Goal: Information Seeking & Learning: Find contact information

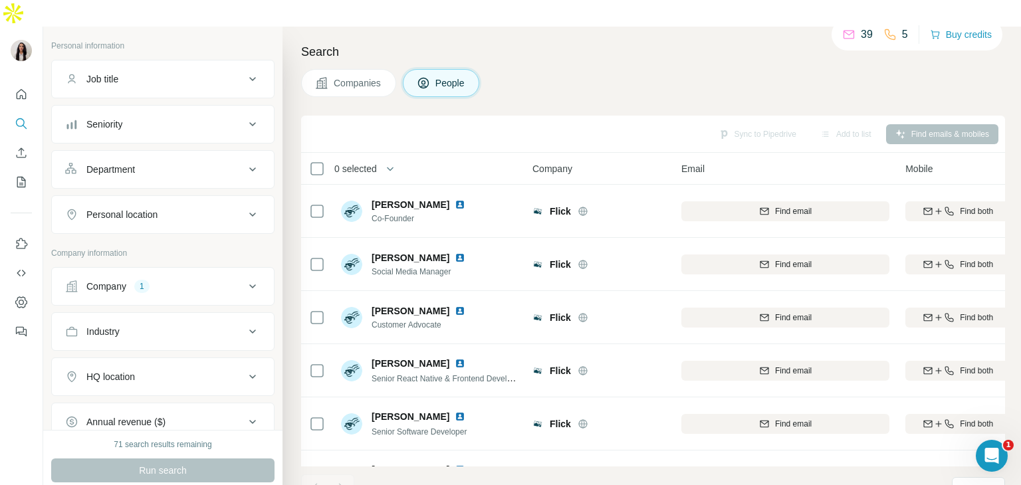
scroll to position [83, 0]
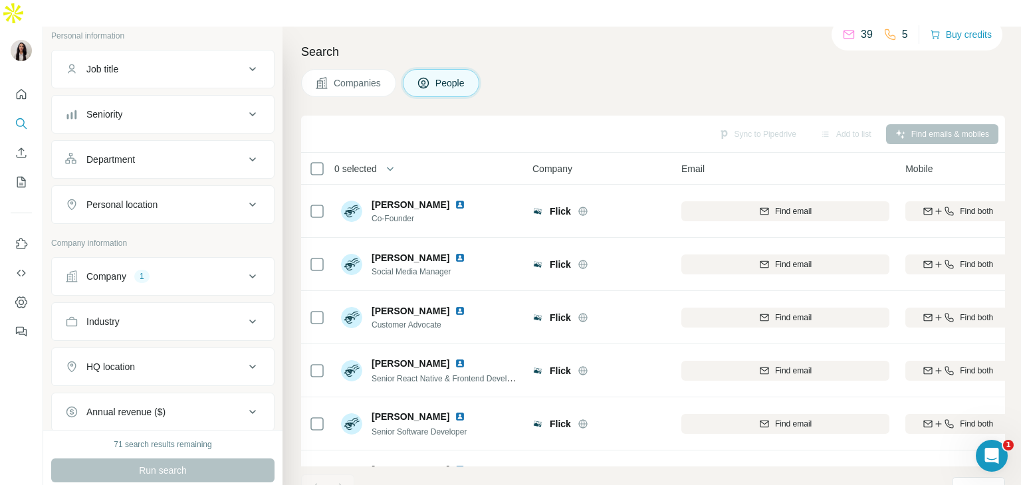
click at [227, 262] on button "Company 1" at bounding box center [163, 276] width 222 height 32
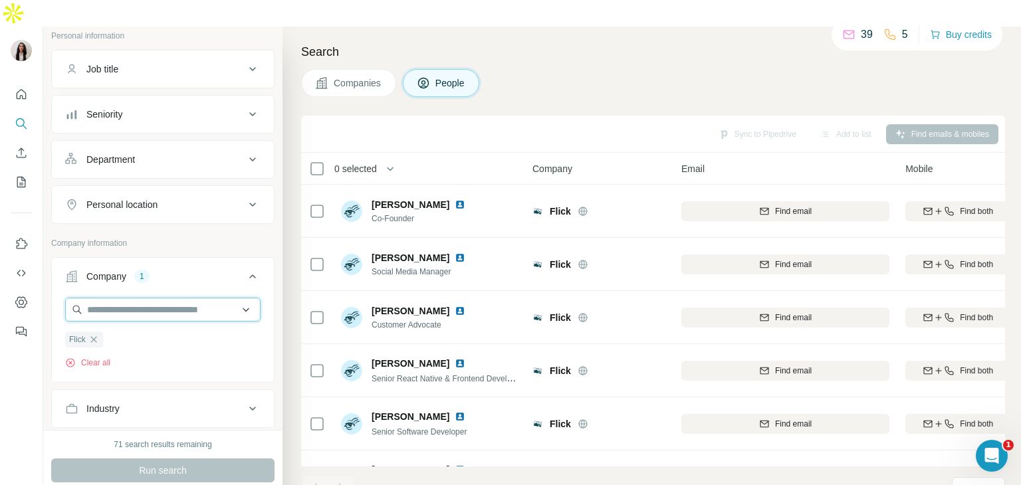
click at [225, 298] on input "text" at bounding box center [162, 310] width 195 height 24
paste input "**********"
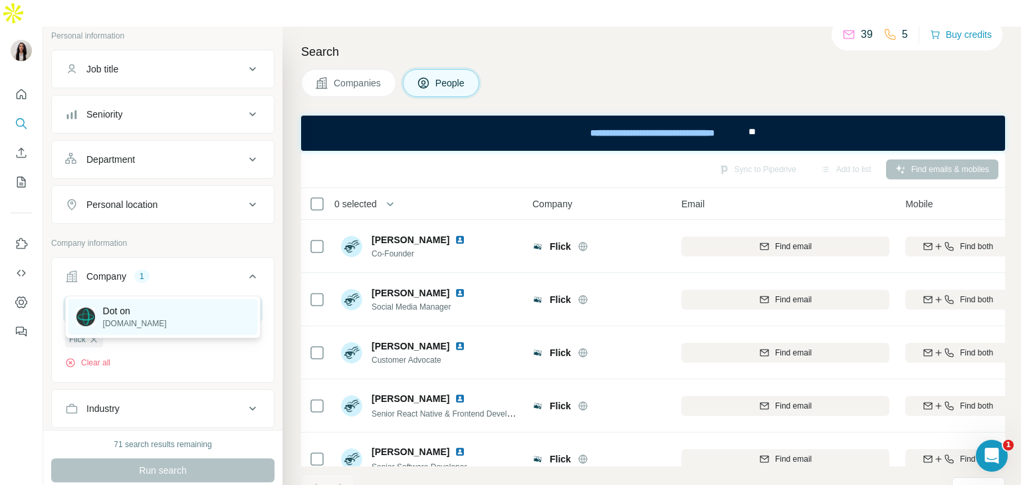
type input "**********"
click at [173, 310] on div "Dot on doton.io" at bounding box center [162, 317] width 189 height 36
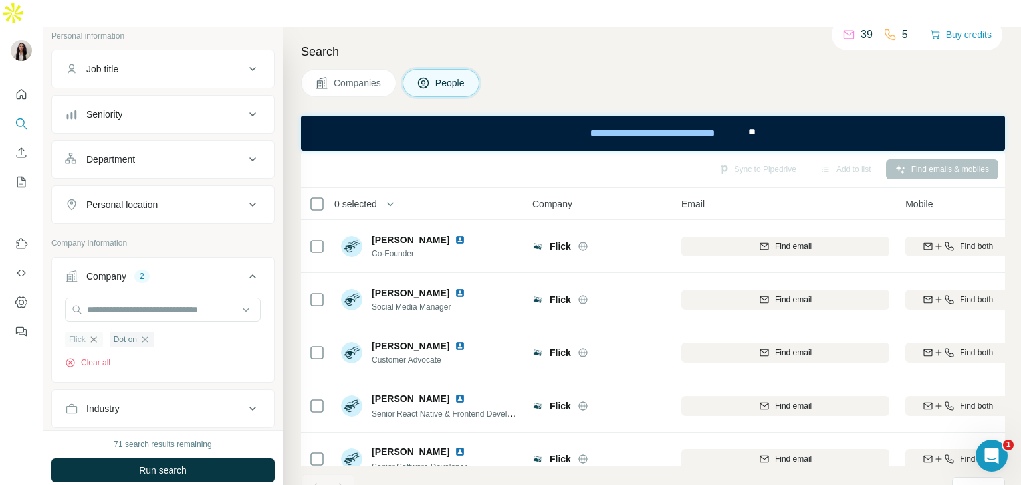
click at [95, 334] on icon "button" at bounding box center [93, 339] width 11 height 11
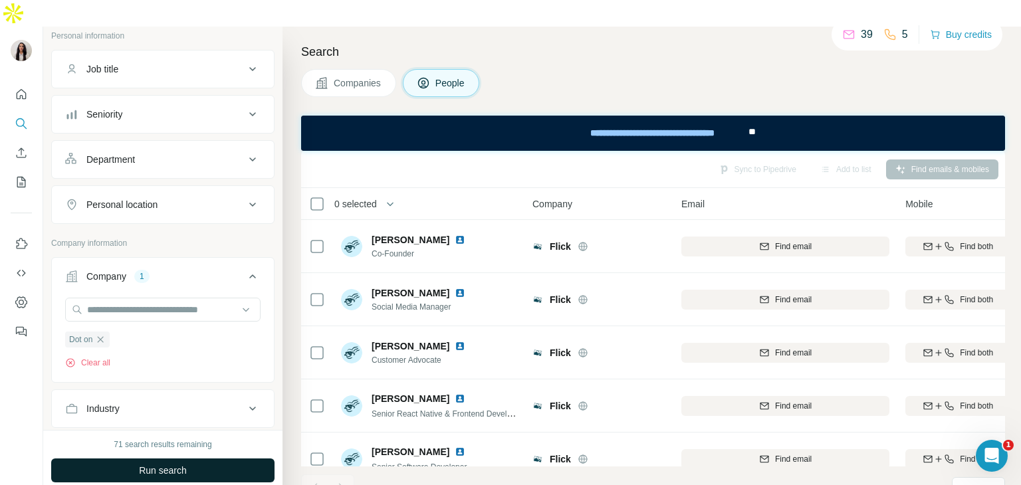
click at [162, 464] on span "Run search" at bounding box center [163, 470] width 48 height 13
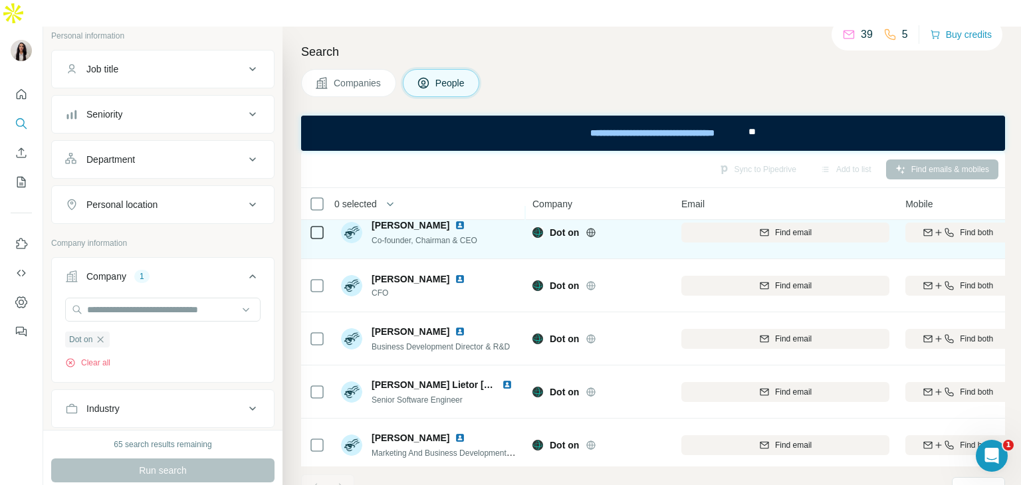
scroll to position [10, 0]
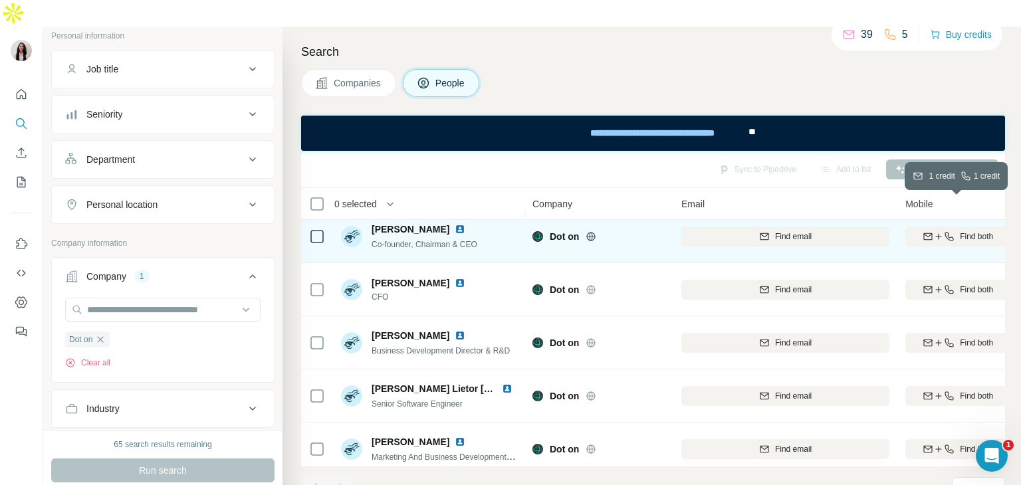
click at [927, 233] on icon "button" at bounding box center [928, 236] width 9 height 7
click at [455, 224] on img at bounding box center [460, 229] width 11 height 11
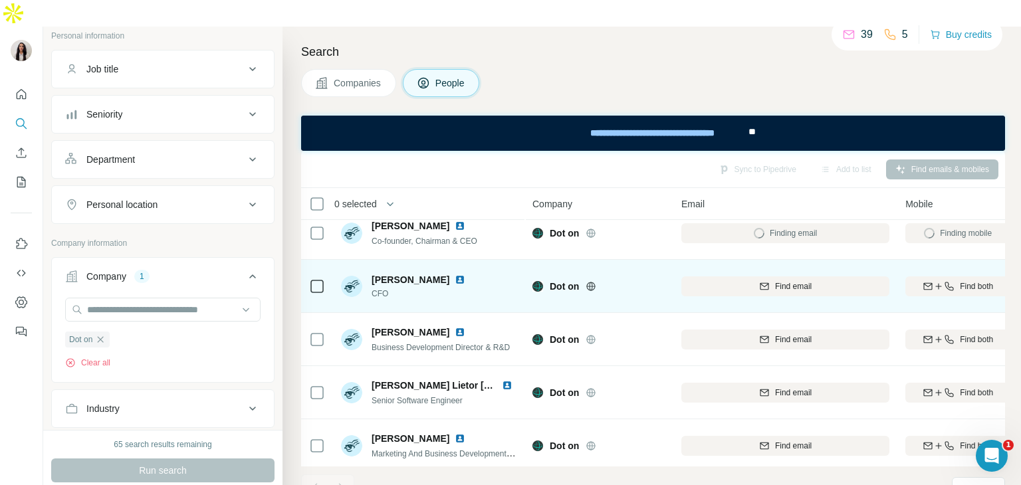
scroll to position [0, 0]
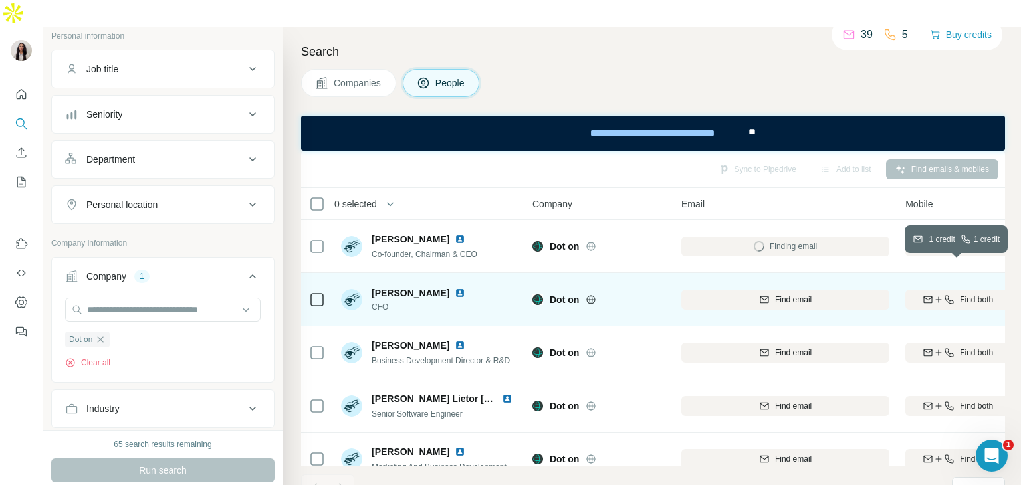
click at [936, 294] on icon "button" at bounding box center [938, 299] width 11 height 11
click at [455, 288] on img at bounding box center [460, 293] width 11 height 11
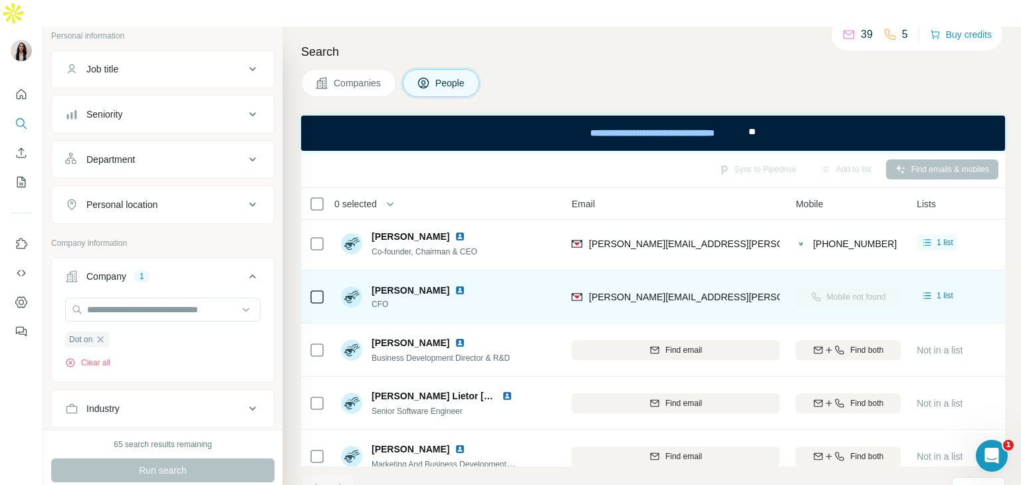
scroll to position [3, 110]
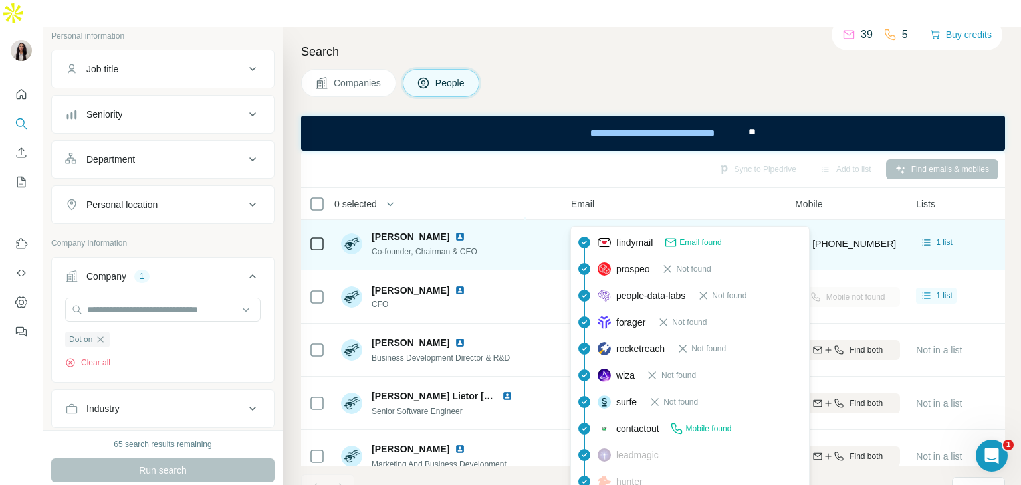
drag, startPoint x: 682, startPoint y: 218, endPoint x: 586, endPoint y: 217, distance: 95.7
click at [586, 225] on div "jon.petrie@doton.io" at bounding box center [675, 243] width 208 height 37
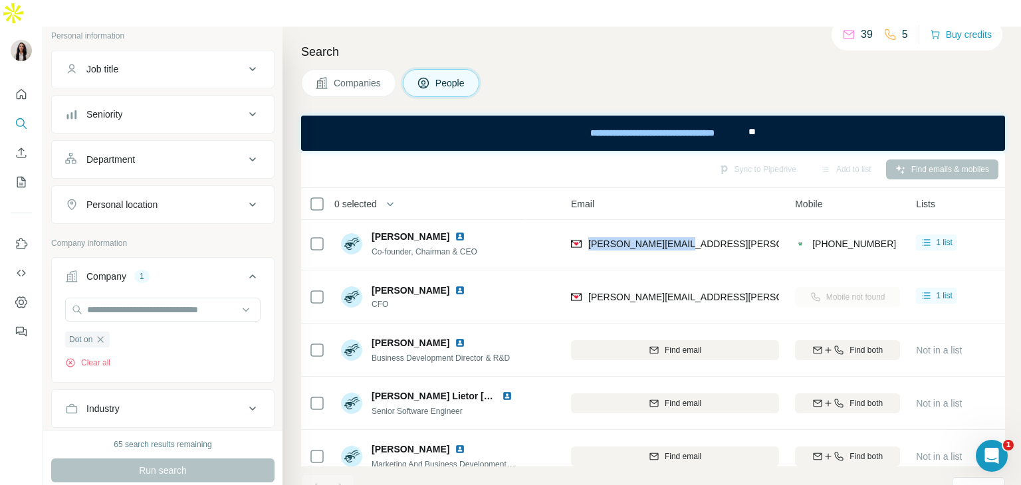
copy span "jon.petrie@doton.io"
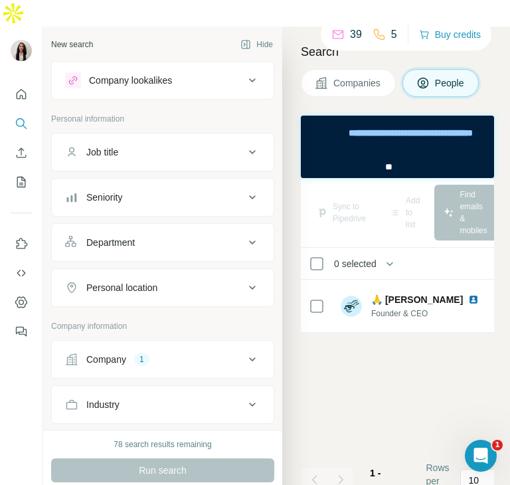
click at [213, 353] on div "Company 1" at bounding box center [154, 359] width 179 height 13
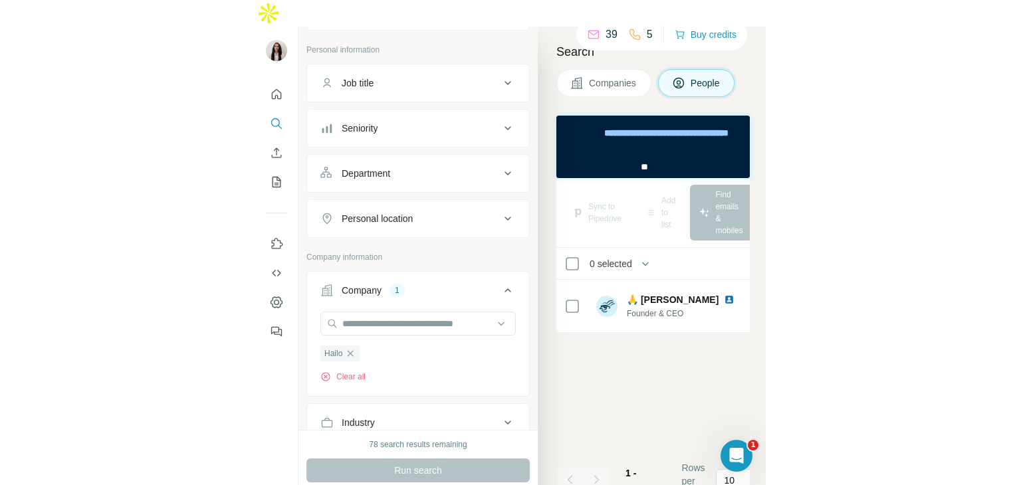
scroll to position [72, 0]
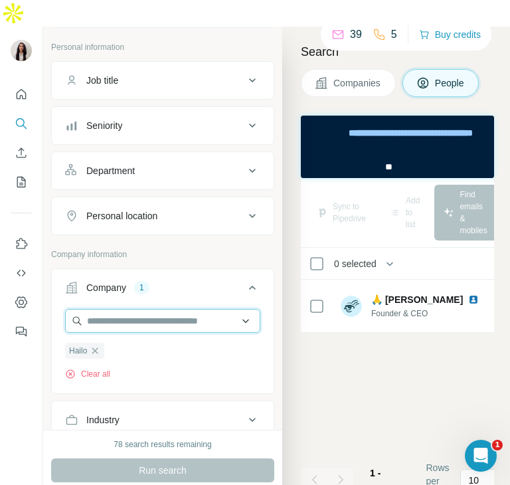
click at [176, 309] on input "text" at bounding box center [162, 321] width 195 height 24
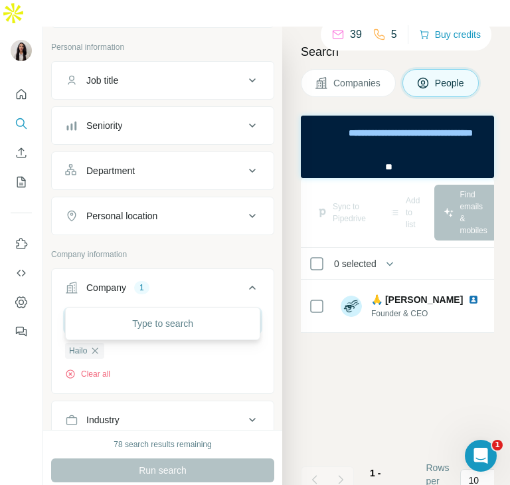
paste input "**********"
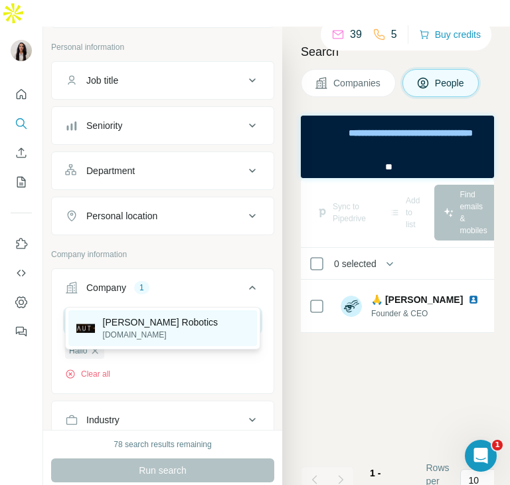
type input "**********"
click at [154, 318] on p "Autman Robotics" at bounding box center [161, 322] width 116 height 13
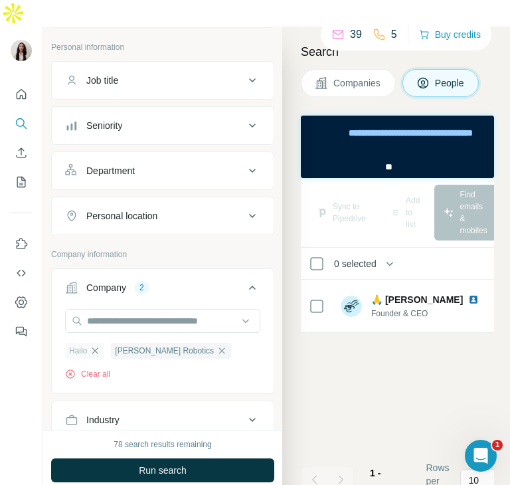
click at [97, 346] on icon "button" at bounding box center [95, 351] width 11 height 11
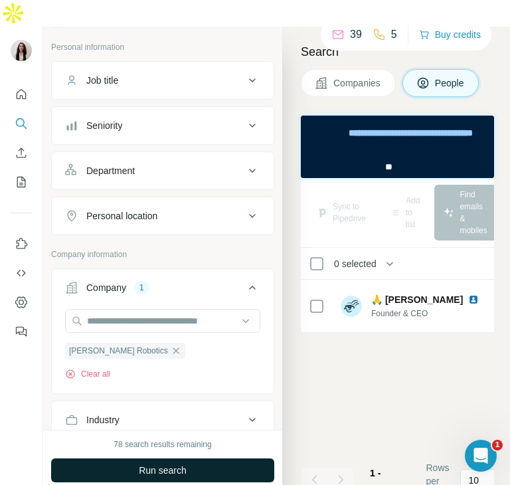
click at [159, 464] on span "Run search" at bounding box center [163, 470] width 48 height 13
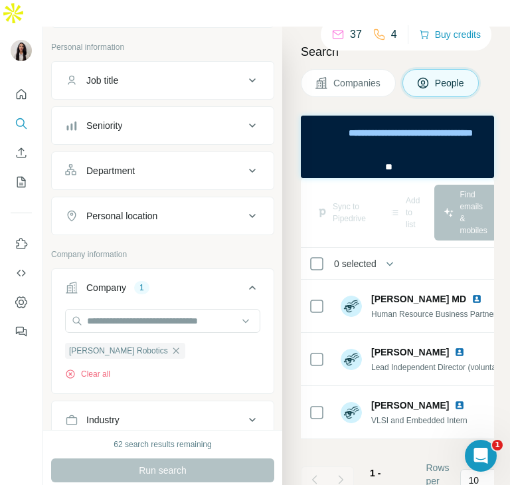
click at [290, 443] on div "Search Companies People Sync to Pipedrive Add to list Find emails & mobiles 0 s…" at bounding box center [396, 269] width 228 height 485
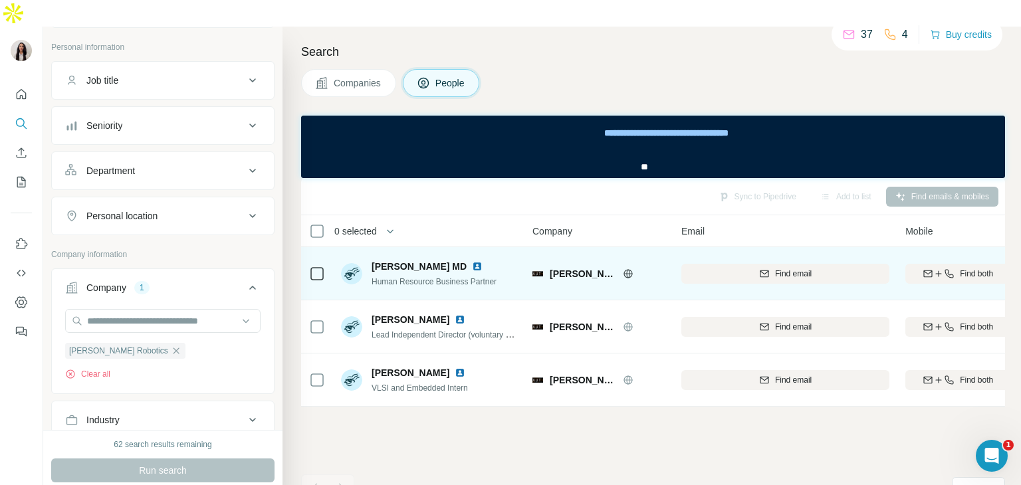
click at [472, 261] on img at bounding box center [477, 266] width 11 height 11
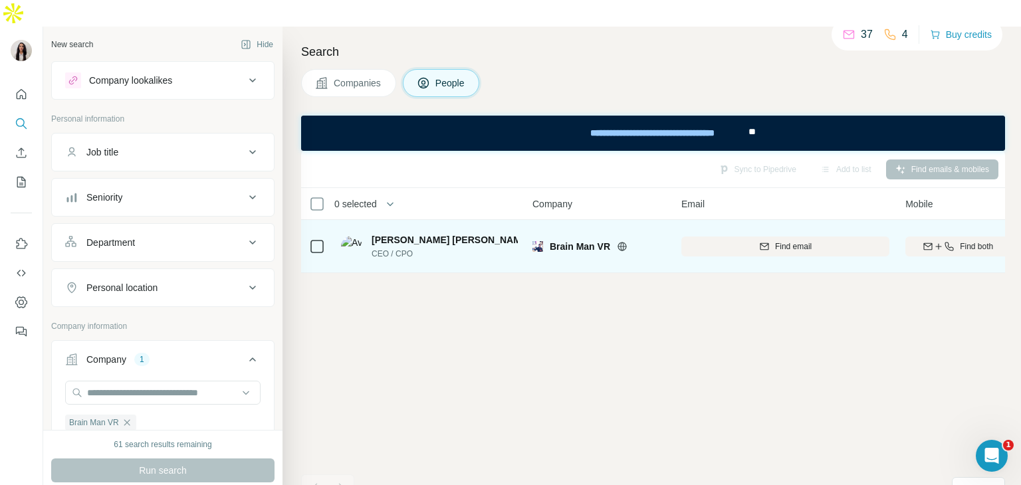
scroll to position [0, 110]
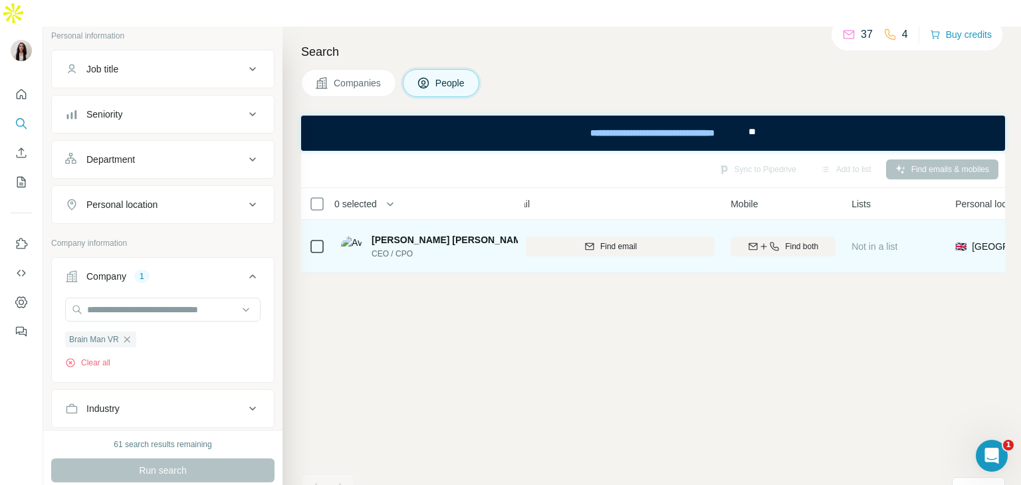
scroll to position [0, 177]
click at [788, 241] on span "Find both" at bounding box center [799, 247] width 33 height 12
click at [536, 235] on img at bounding box center [538, 240] width 5 height 11
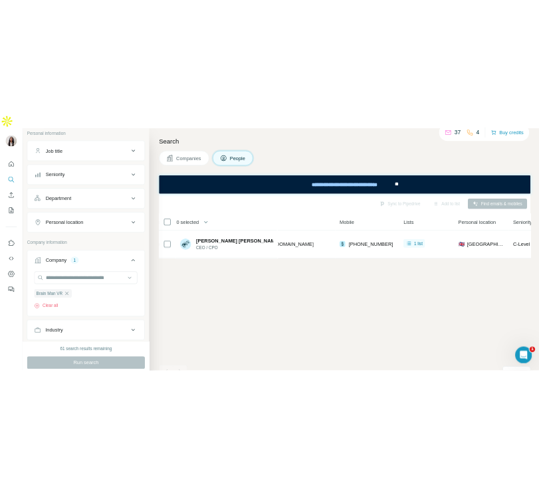
scroll to position [0, 264]
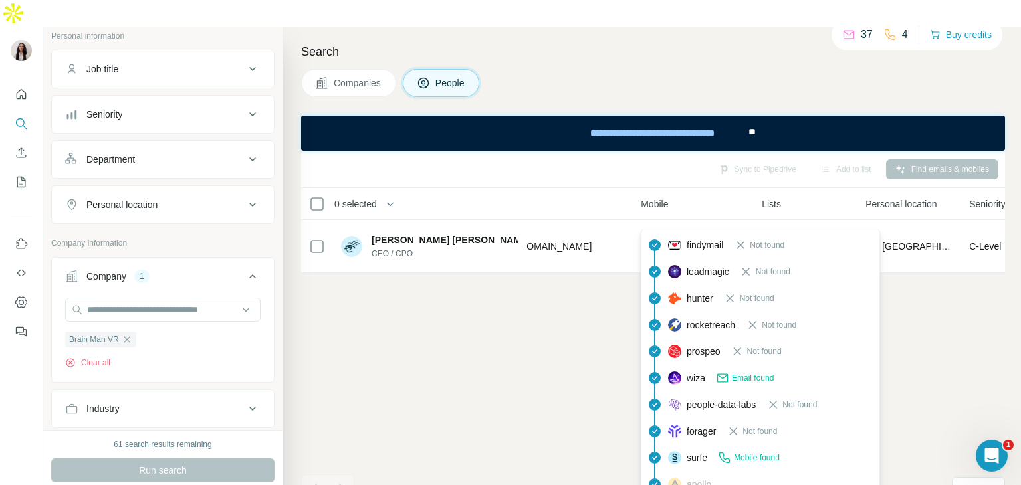
drag, startPoint x: 738, startPoint y: 223, endPoint x: 657, endPoint y: 220, distance: 80.5
click at [657, 228] on div "[PHONE_NUMBER]" at bounding box center [693, 246] width 105 height 37
copy span "[PHONE_NUMBER]"
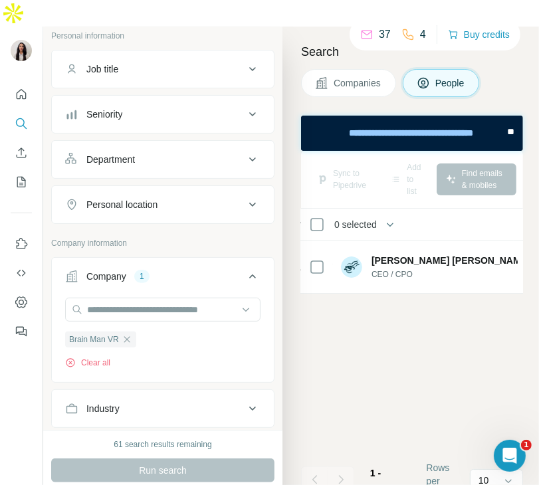
click at [412, 321] on div "Sync to Pipedrive Add to list Find emails & mobiles 0 selected People Company E…" at bounding box center [412, 331] width 222 height 361
click at [190, 298] on input "text" at bounding box center [162, 310] width 195 height 24
paste input "**********"
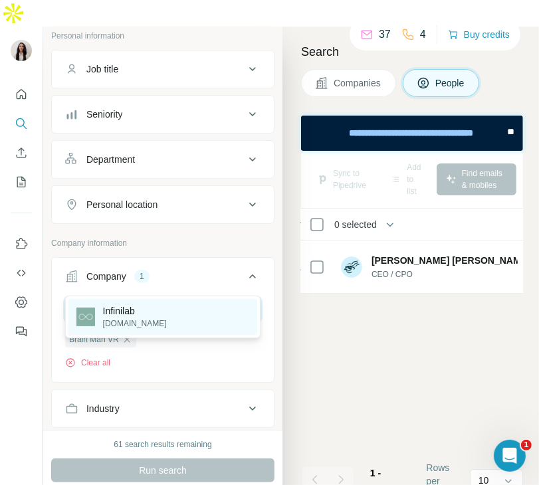
type input "**********"
click at [177, 310] on div "Infinilab [DOMAIN_NAME]" at bounding box center [162, 317] width 189 height 36
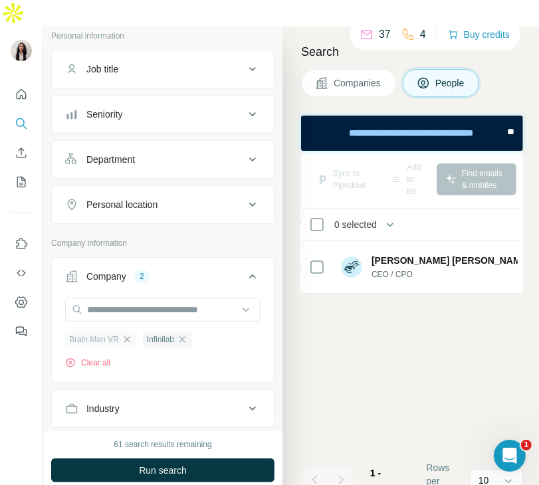
click at [126, 334] on icon "button" at bounding box center [127, 339] width 11 height 11
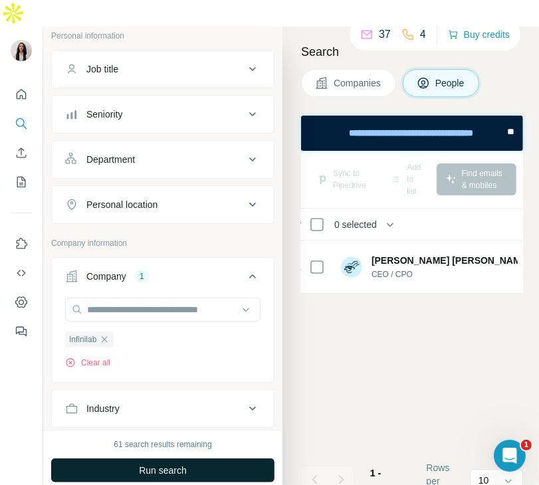
click at [176, 464] on span "Run search" at bounding box center [163, 470] width 48 height 13
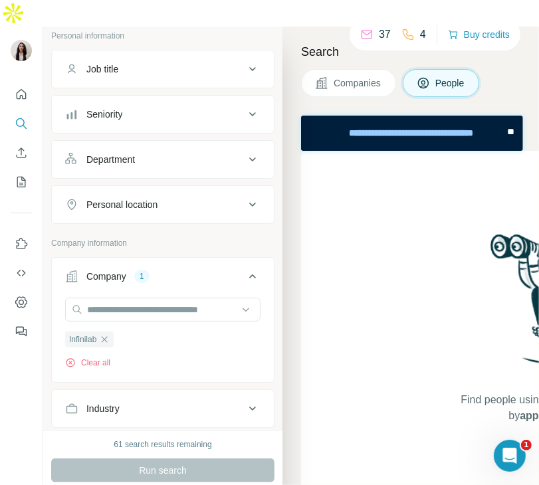
click at [370, 76] on span "Companies" at bounding box center [358, 82] width 49 height 13
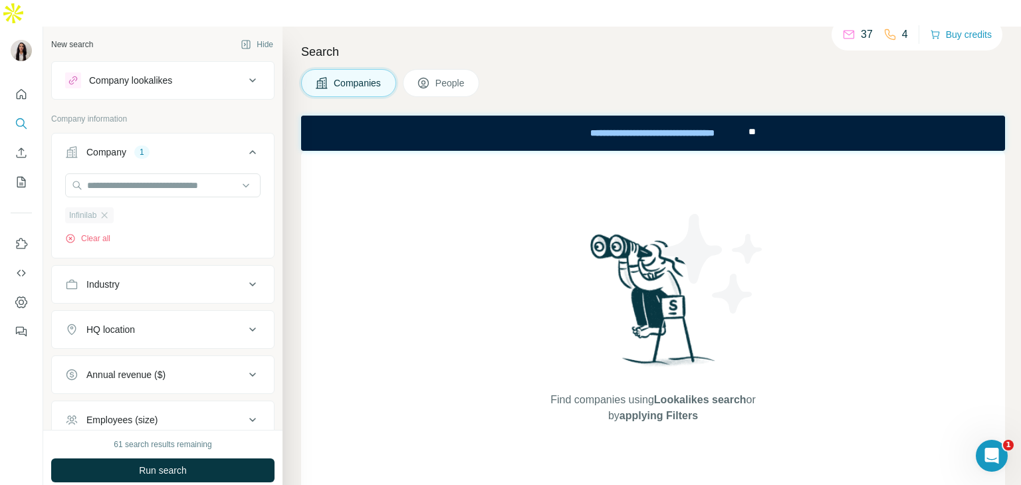
click at [90, 209] on span "Infinilab" at bounding box center [82, 215] width 27 height 12
click at [112, 173] on input "text" at bounding box center [162, 185] width 195 height 24
click at [187, 146] on div "Company 1" at bounding box center [154, 152] width 179 height 13
